Goal: Information Seeking & Learning: Understand process/instructions

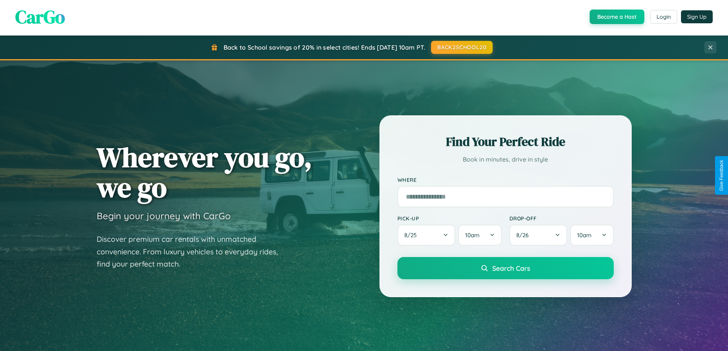
scroll to position [1470, 0]
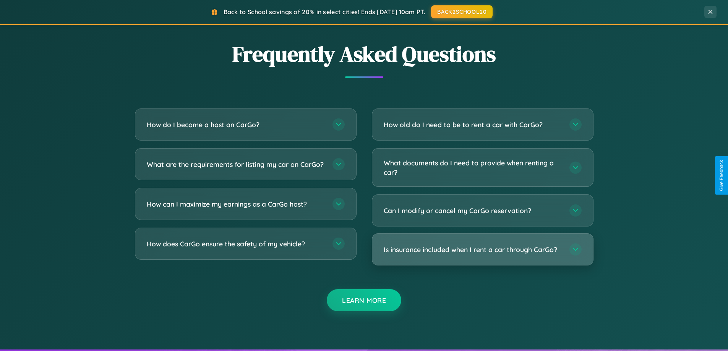
click at [482, 250] on h3 "Is insurance included when I rent a car through CarGo?" at bounding box center [473, 250] width 178 height 10
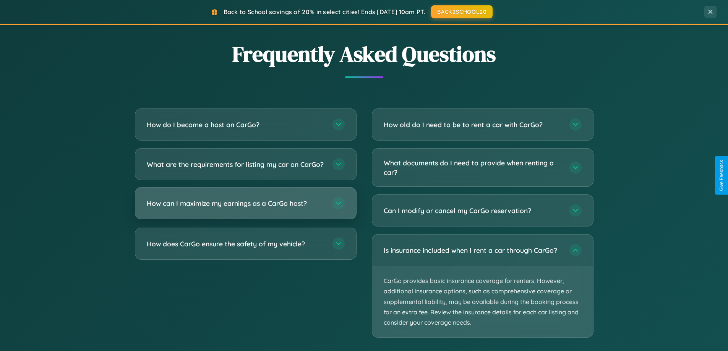
click at [245, 208] on h3 "How can I maximize my earnings as a CarGo host?" at bounding box center [236, 204] width 178 height 10
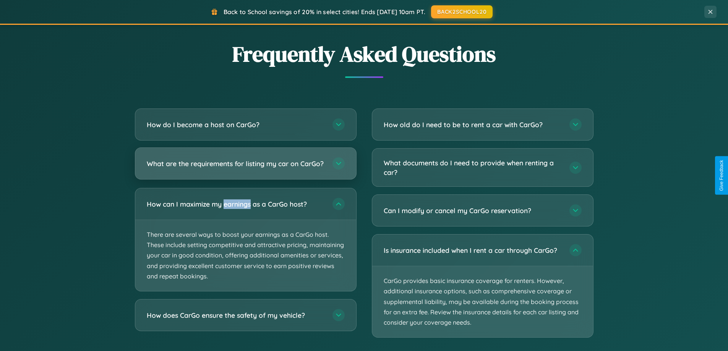
click at [245, 167] on h3 "What are the requirements for listing my car on CarGo?" at bounding box center [236, 164] width 178 height 10
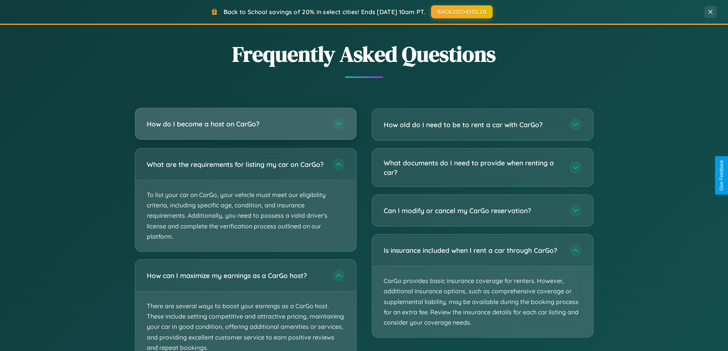
click at [245, 124] on h3 "How do I become a host on CarGo?" at bounding box center [236, 124] width 178 height 10
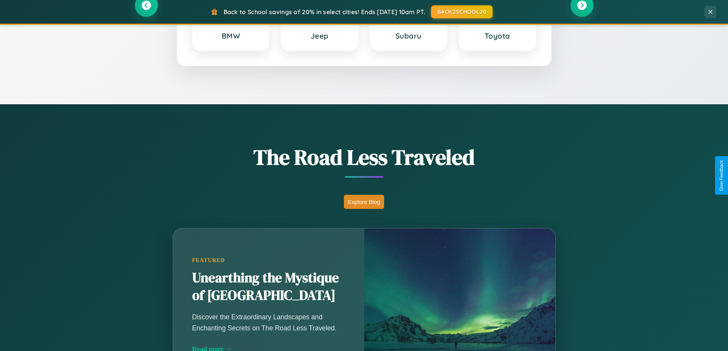
scroll to position [0, 0]
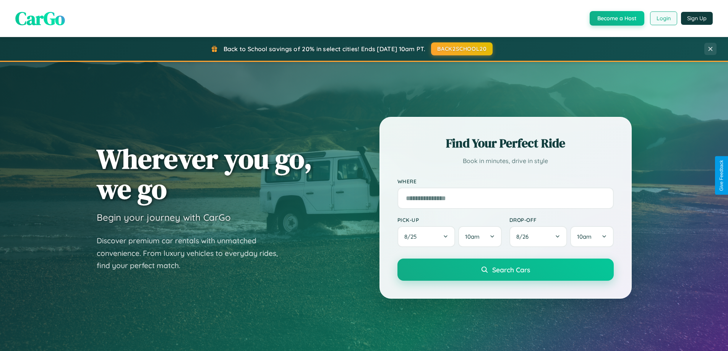
click at [663, 18] on button "Login" at bounding box center [663, 18] width 27 height 14
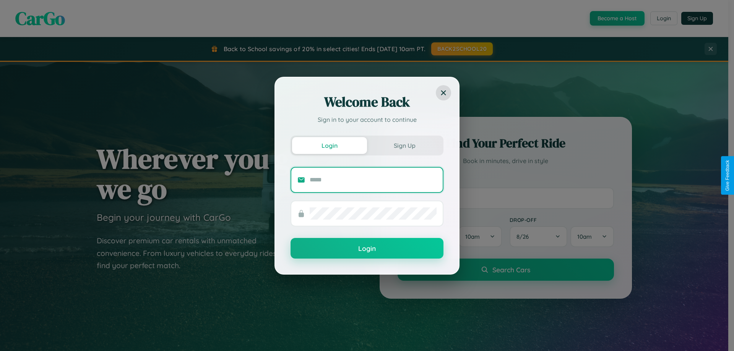
click at [373, 180] on input "text" at bounding box center [373, 180] width 127 height 12
type input "**********"
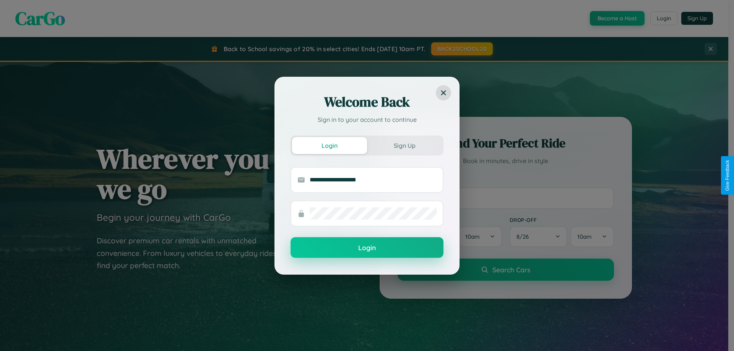
click at [367, 248] on button "Login" at bounding box center [366, 247] width 153 height 21
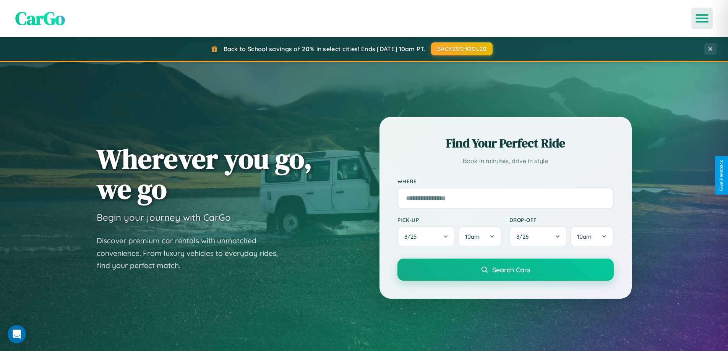
click at [702, 18] on icon "Open menu" at bounding box center [702, 18] width 11 height 7
